Goal: Download file/media

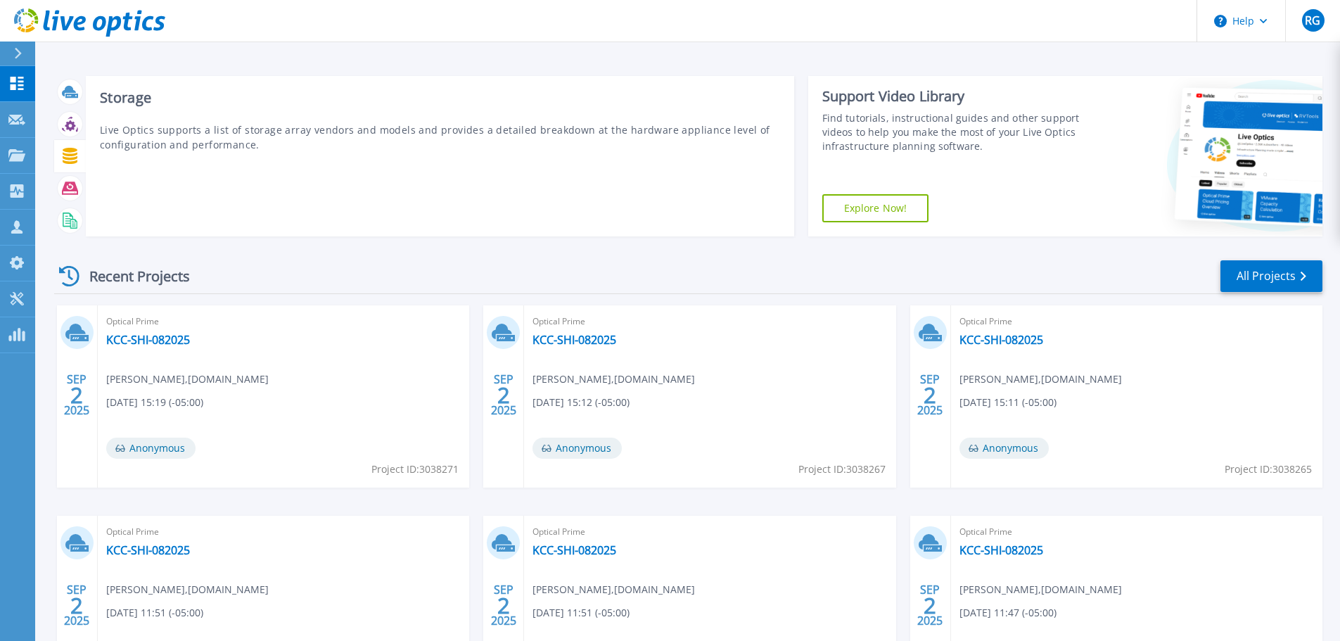
click at [70, 157] on icon at bounding box center [70, 156] width 16 height 16
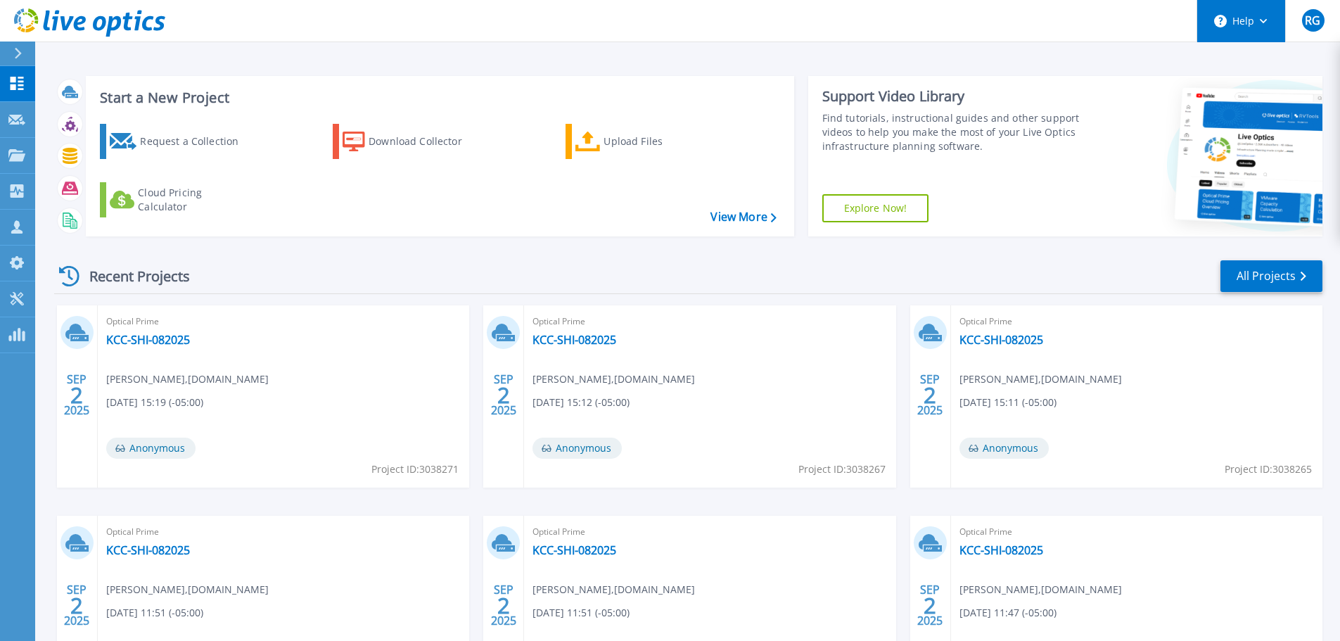
click at [1255, 21] on button "Help" at bounding box center [1241, 21] width 88 height 42
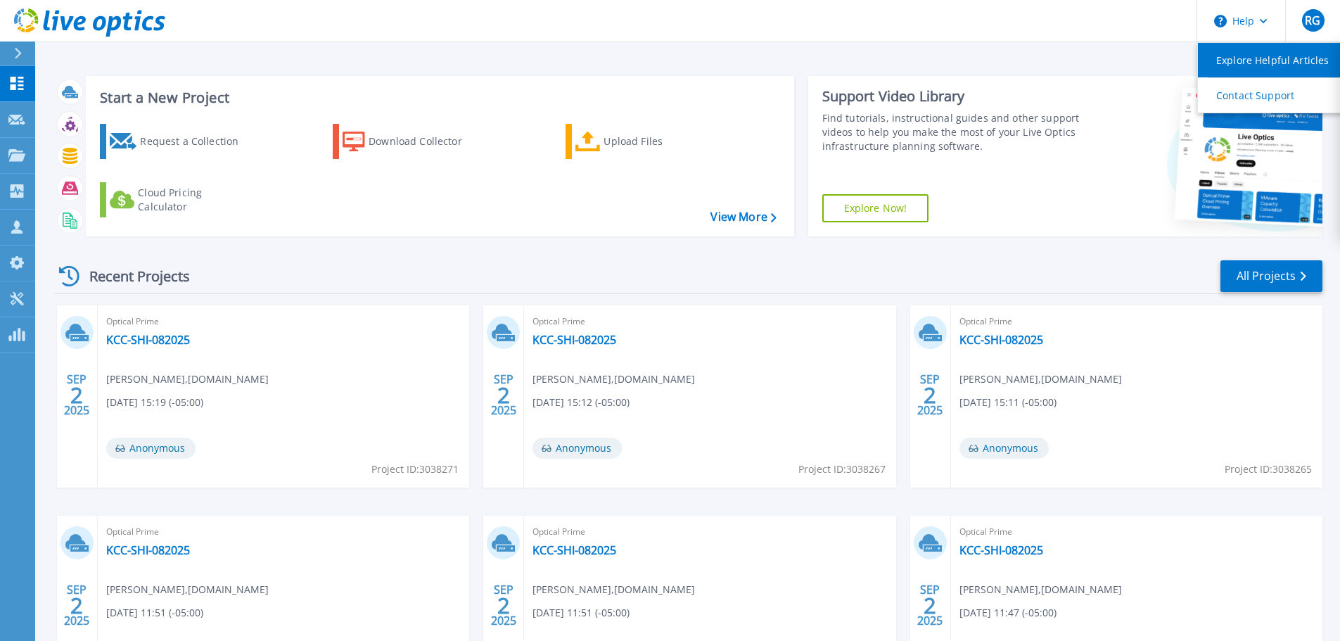
click at [1250, 58] on link "Explore Helpful Articles" at bounding box center [1276, 60] width 157 height 34
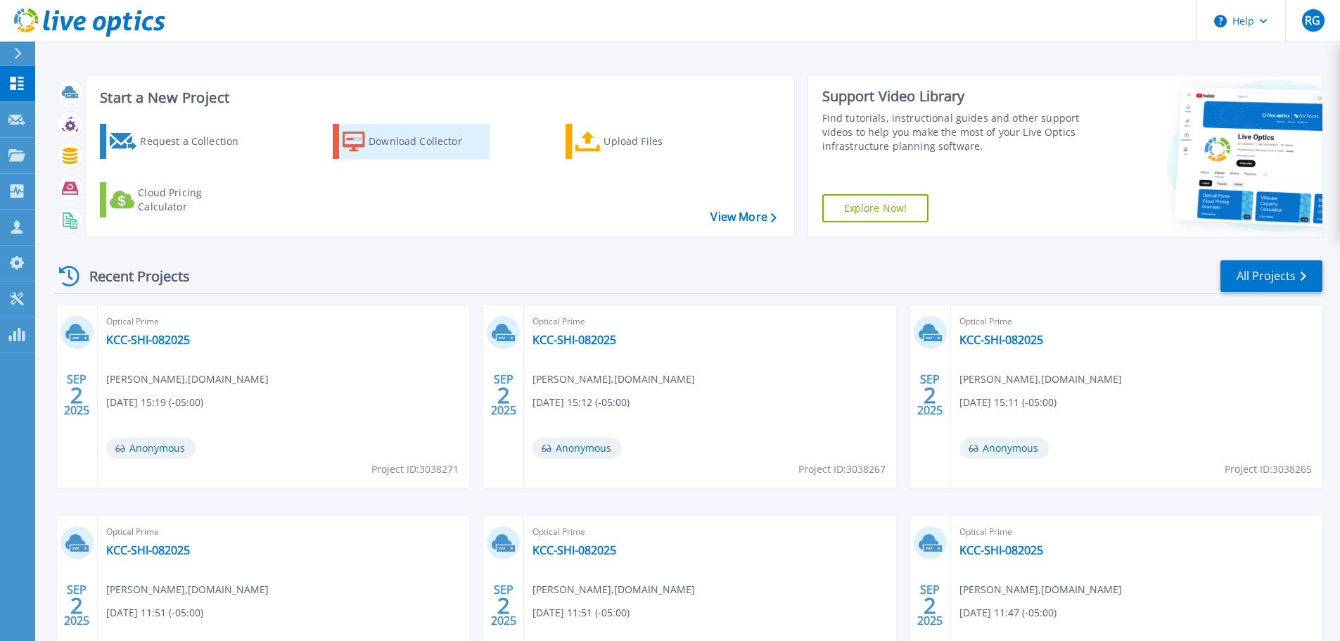
click at [388, 144] on div "Download Collector" at bounding box center [425, 141] width 113 height 28
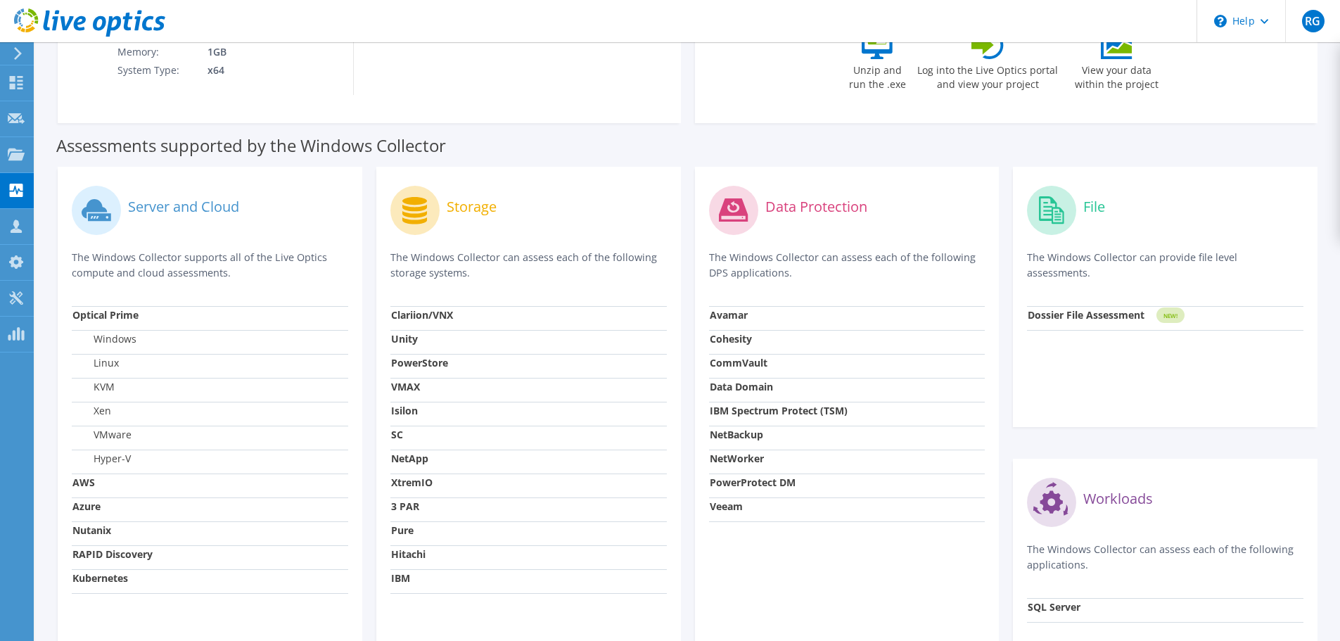
scroll to position [102, 0]
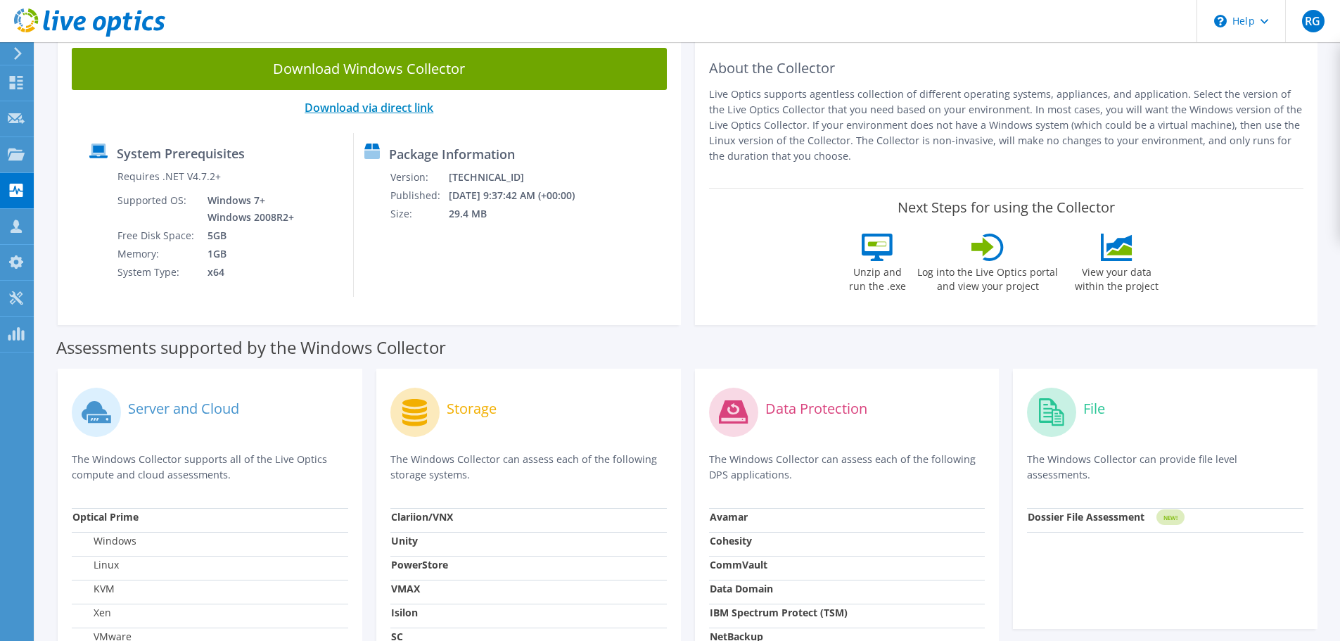
click at [362, 107] on link "Download via direct link" at bounding box center [369, 107] width 129 height 15
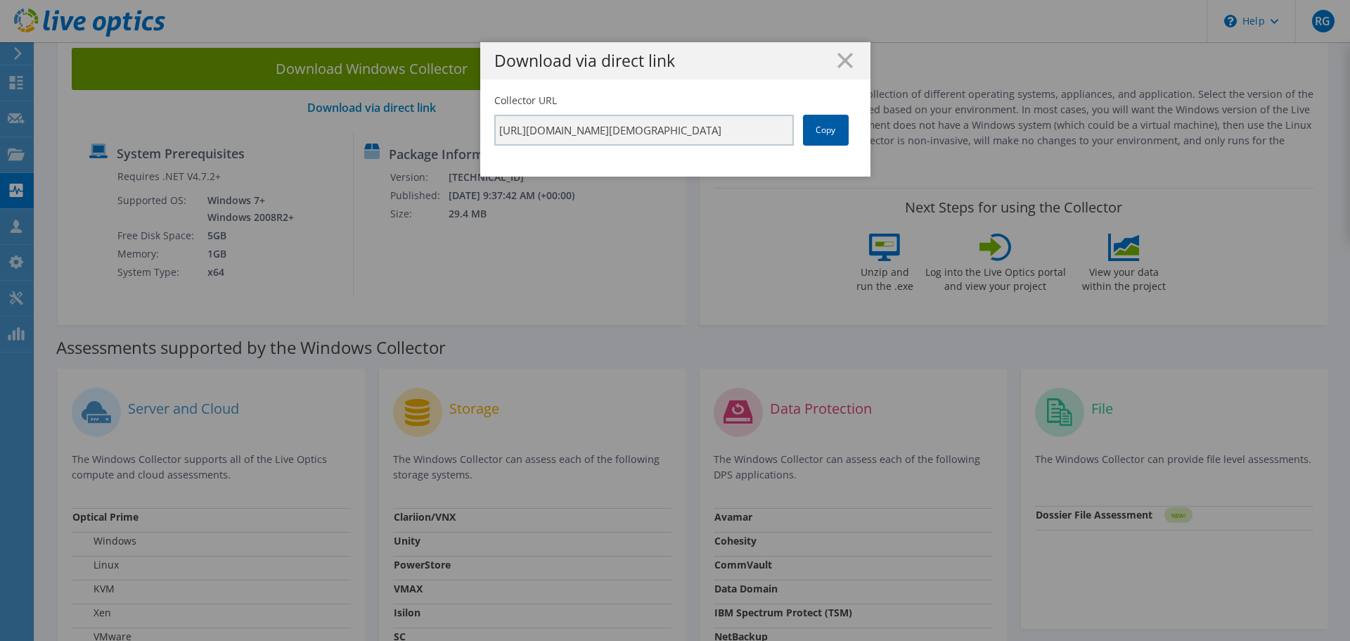
click at [818, 127] on link "Copy" at bounding box center [826, 130] width 46 height 31
click at [660, 233] on div "Download via direct link Collector URL [URL][DOMAIN_NAME][DEMOGRAPHIC_DATA] Copy" at bounding box center [675, 320] width 1350 height 556
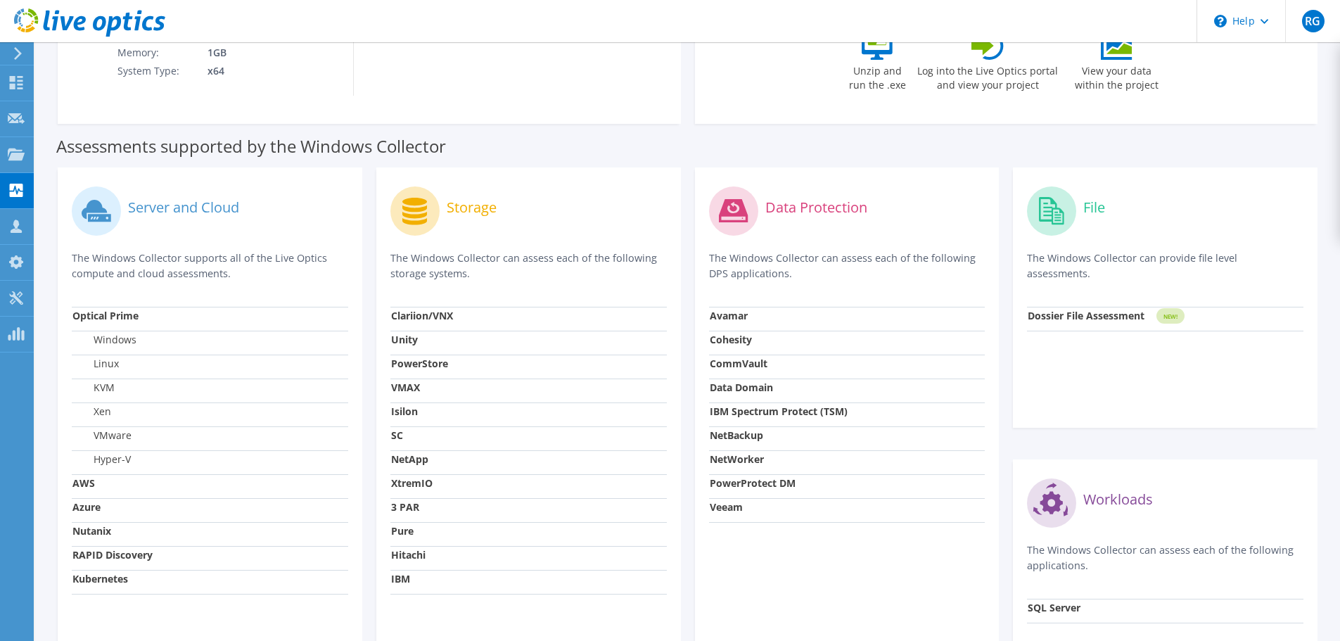
scroll to position [383, 0]
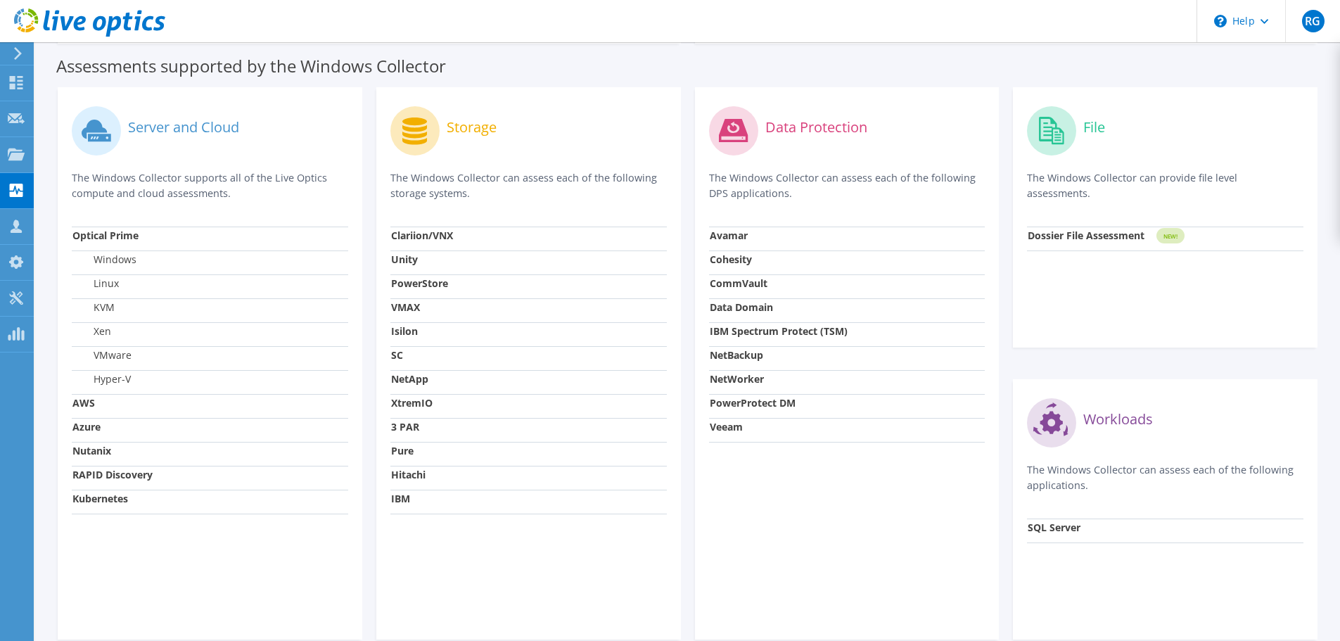
click at [194, 126] on label "Server and Cloud" at bounding box center [183, 127] width 111 height 14
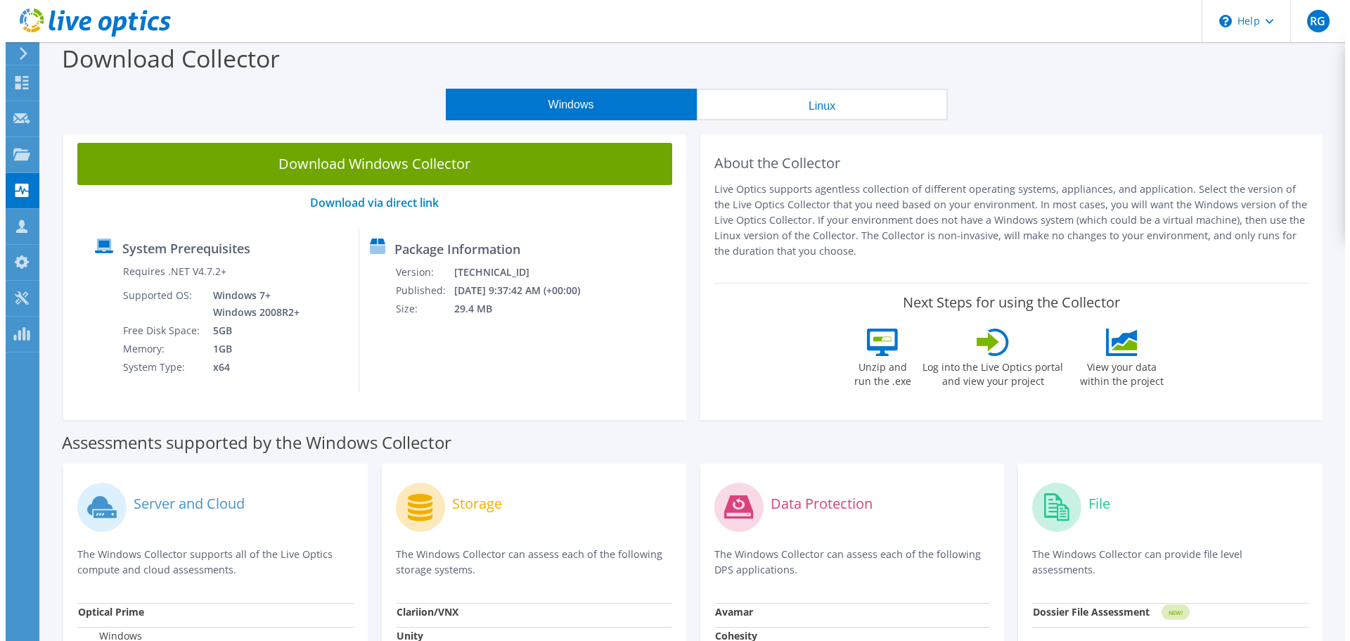
scroll to position [0, 0]
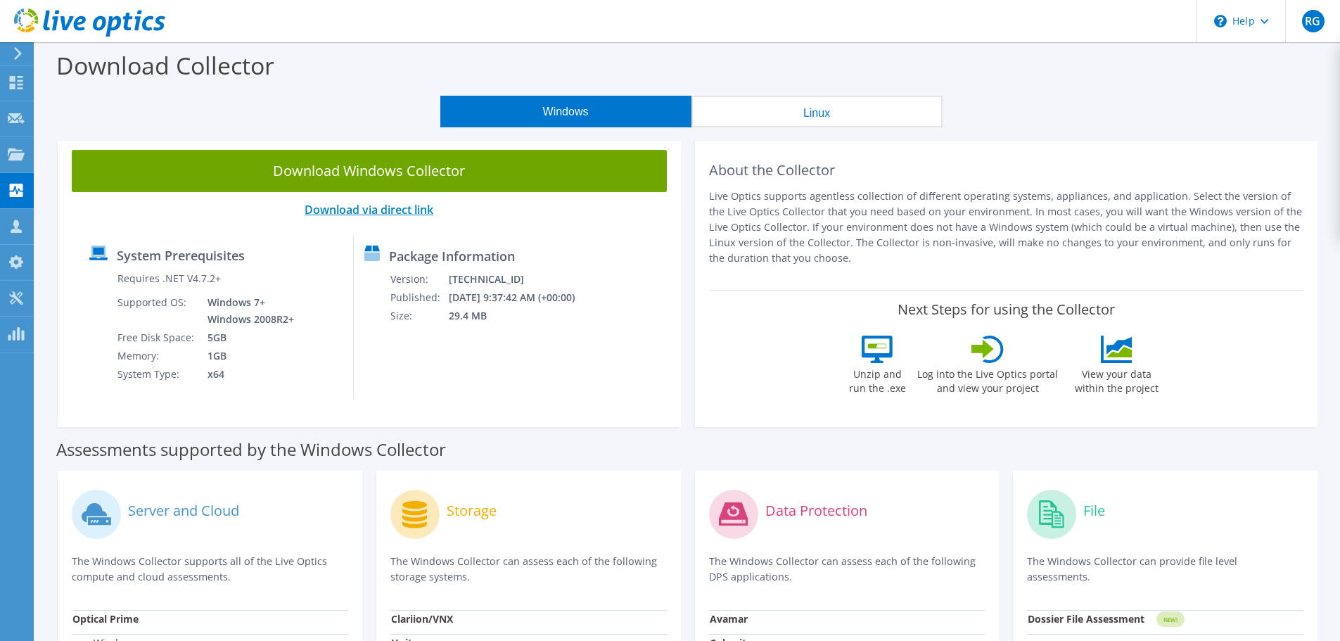
click at [387, 209] on link "Download via direct link" at bounding box center [369, 209] width 129 height 15
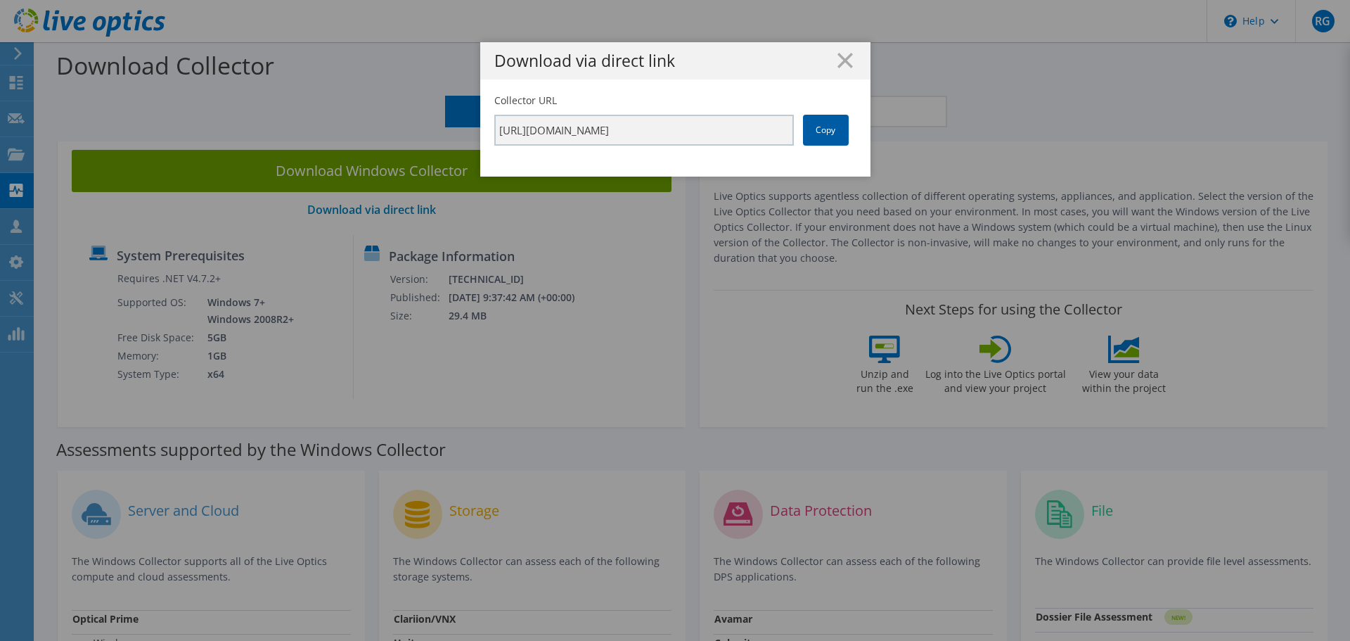
click at [825, 129] on link "Copy" at bounding box center [826, 130] width 46 height 31
click at [819, 127] on link "Copy" at bounding box center [826, 130] width 46 height 31
